Goal: Information Seeking & Learning: Learn about a topic

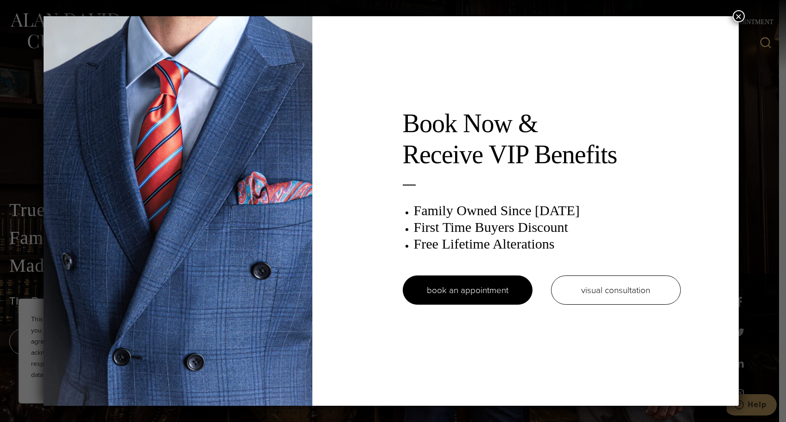
click at [561, 12] on button "×" at bounding box center [738, 16] width 12 height 12
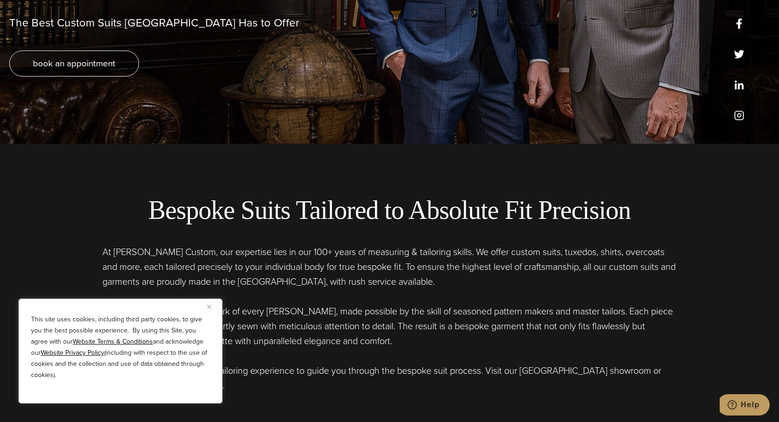
scroll to position [46, 0]
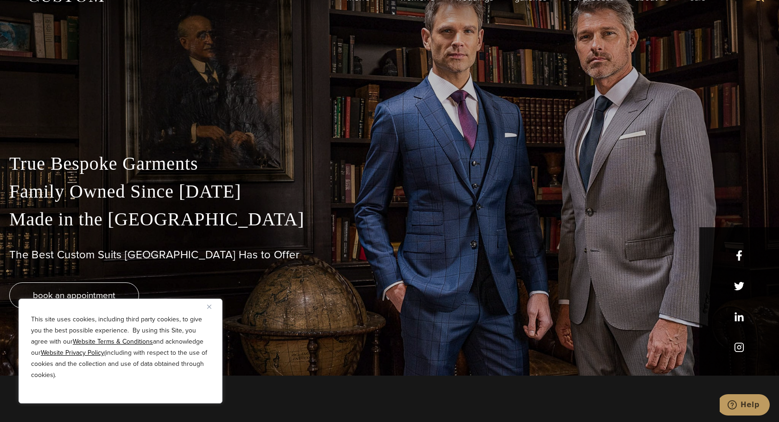
click at [208, 307] on img "Close" at bounding box center [209, 306] width 4 height 4
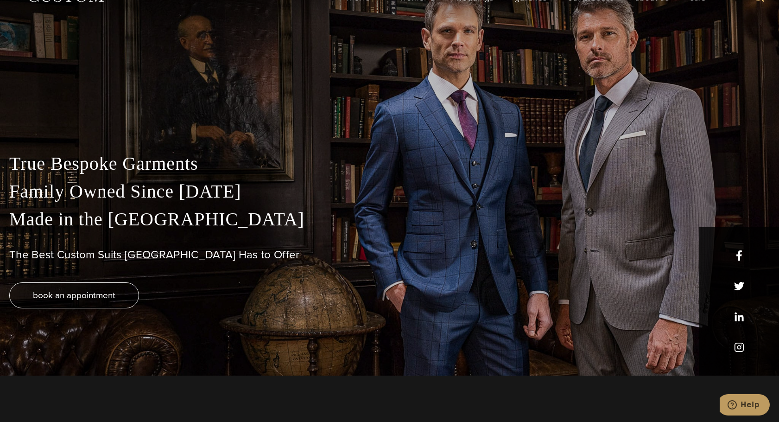
scroll to position [232, 0]
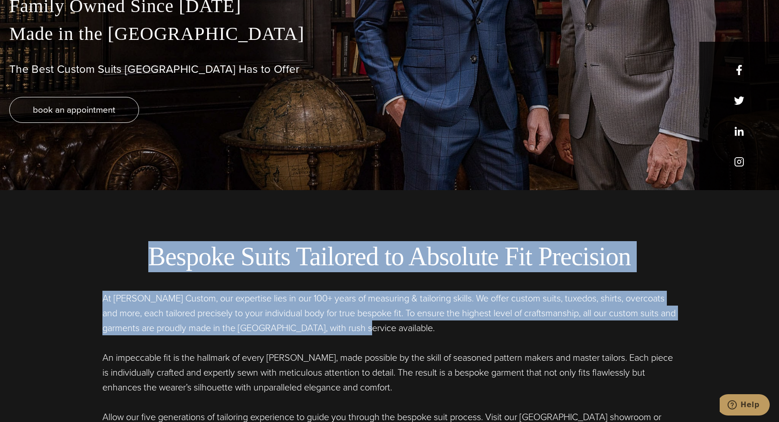
drag, startPoint x: 156, startPoint y: 251, endPoint x: 391, endPoint y: 330, distance: 247.9
click at [391, 330] on div "Bespoke Suits Tailored to Absolute Fit Precision At [PERSON_NAME] Custom, our e…" at bounding box center [389, 340] width 737 height 198
click at [391, 330] on p "At [PERSON_NAME] Custom, our expertise lies in our 100+ years of measuring & ta…" at bounding box center [389, 312] width 574 height 44
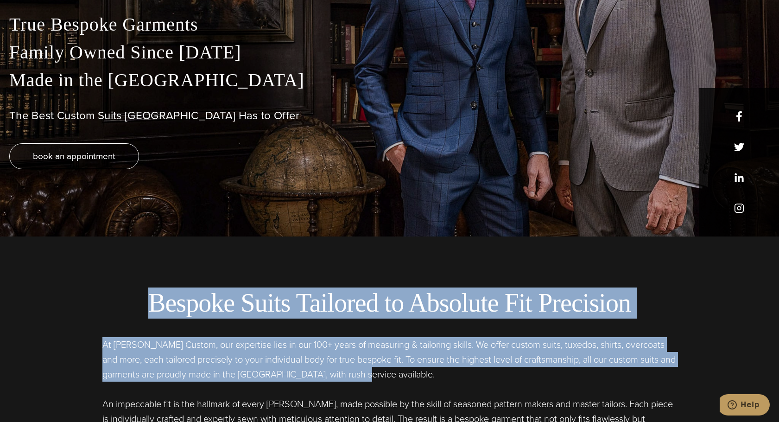
scroll to position [417, 0]
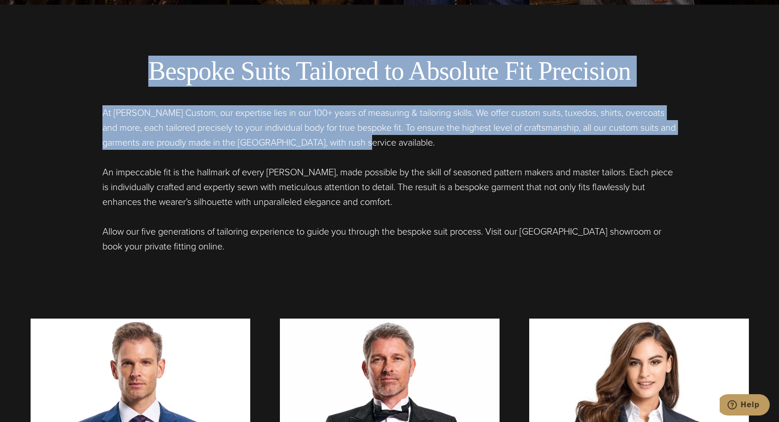
click at [354, 185] on p "An impeccable fit is the hallmark of every [PERSON_NAME], made possible by the …" at bounding box center [389, 186] width 574 height 44
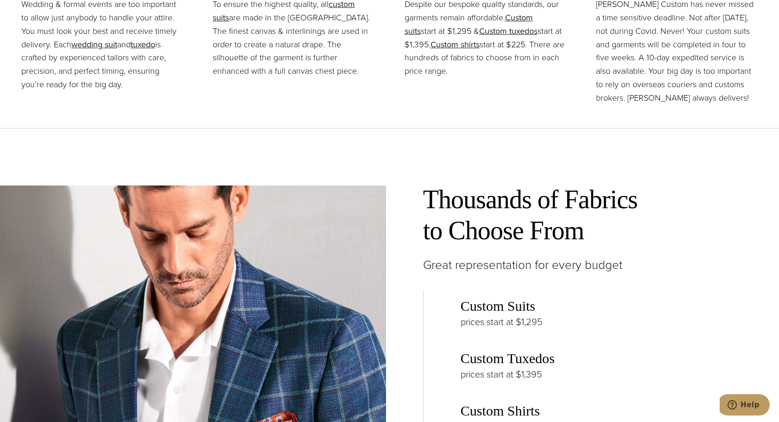
scroll to position [1019, 0]
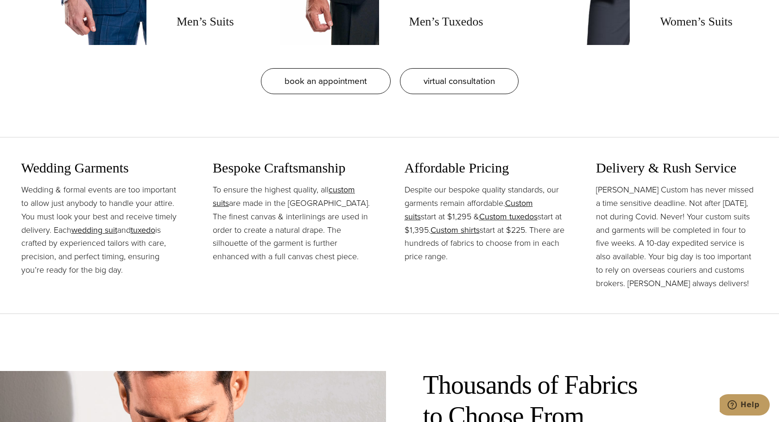
drag, startPoint x: 404, startPoint y: 187, endPoint x: 481, endPoint y: 256, distance: 104.0
click at [481, 256] on div "Wedding Garments Wedding & formal events are too important to allow just anybod…" at bounding box center [389, 226] width 737 height 175
click at [481, 256] on p "Despite our bespoke quality standards, our garments remain affordable. Custom s…" at bounding box center [485, 223] width 162 height 80
drag, startPoint x: 432, startPoint y: 216, endPoint x: 454, endPoint y: 219, distance: 21.9
click at [454, 219] on p "Despite our bespoke quality standards, our garments remain affordable. Custom s…" at bounding box center [485, 223] width 162 height 80
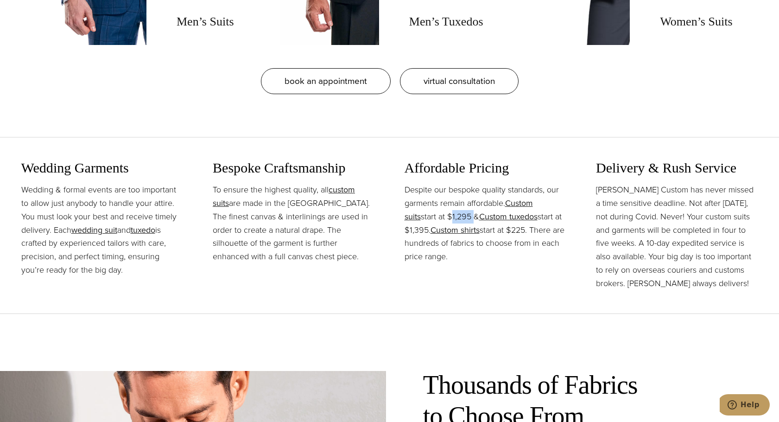
click at [454, 219] on p "Despite our bespoke quality standards, our garments remain affordable. Custom s…" at bounding box center [485, 223] width 162 height 80
drag, startPoint x: 404, startPoint y: 167, endPoint x: 471, endPoint y: 257, distance: 112.2
click at [471, 257] on div "Wedding Garments Wedding & formal events are too important to allow just anybod…" at bounding box center [389, 226] width 737 height 175
click at [471, 258] on p "Despite our bespoke quality standards, our garments remain affordable. Custom s…" at bounding box center [485, 223] width 162 height 80
click at [474, 260] on p "Despite our bespoke quality standards, our garments remain affordable. Custom s…" at bounding box center [485, 223] width 162 height 80
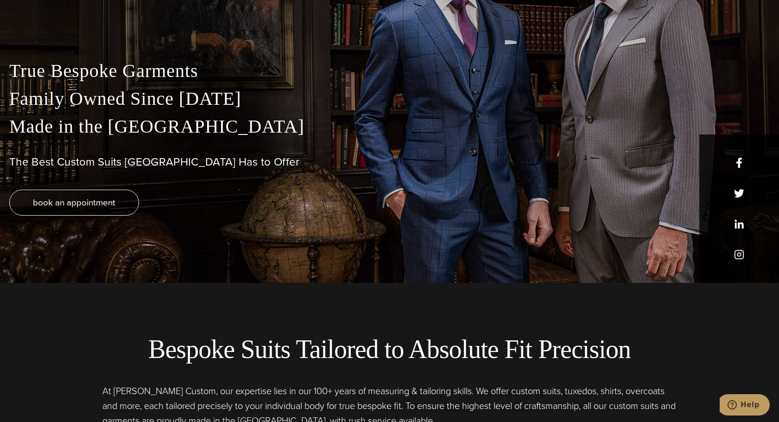
scroll to position [0, 0]
